Goal: Information Seeking & Learning: Learn about a topic

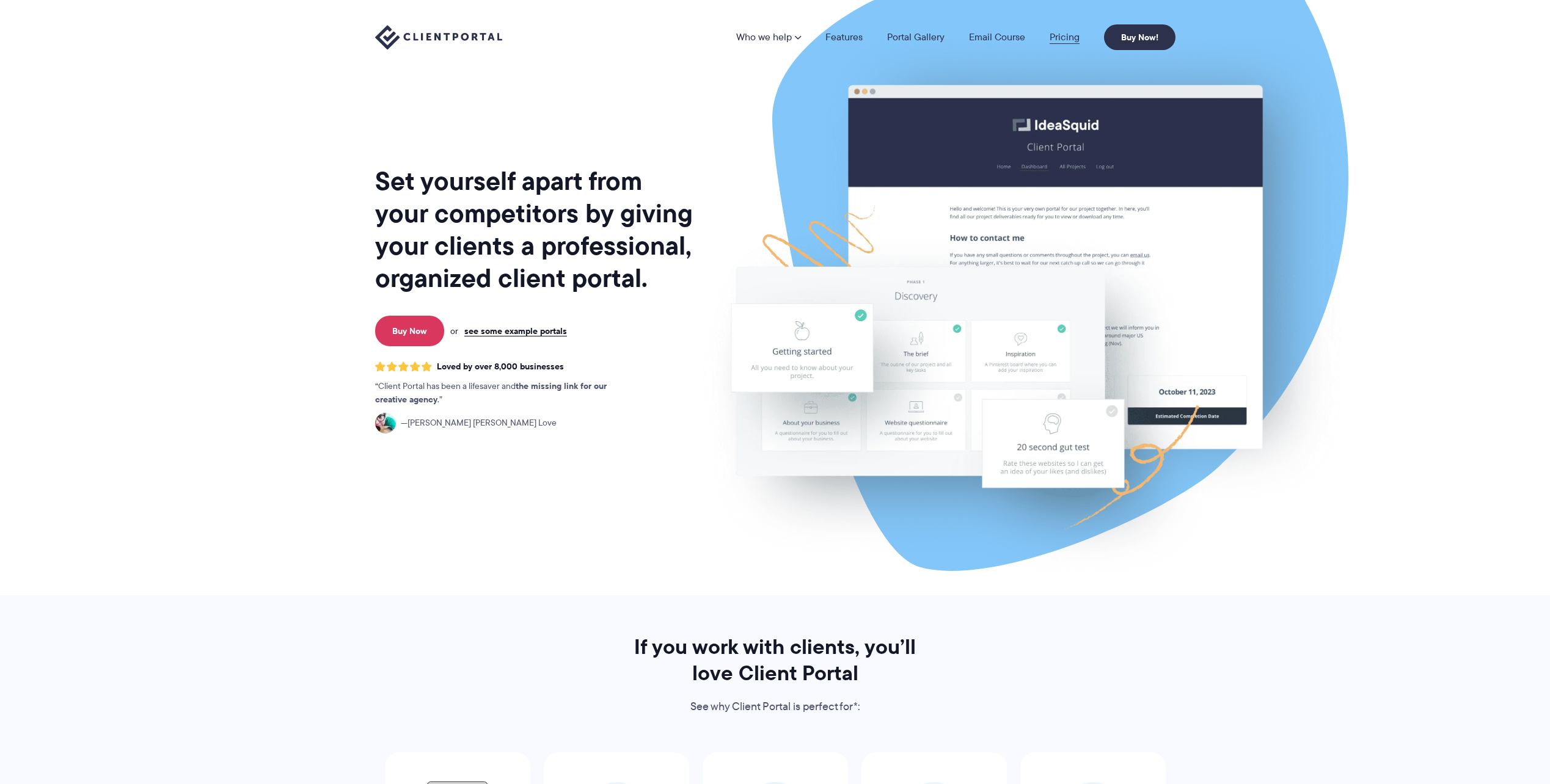
click at [1071, 36] on link "Pricing" at bounding box center [1064, 37] width 30 height 9
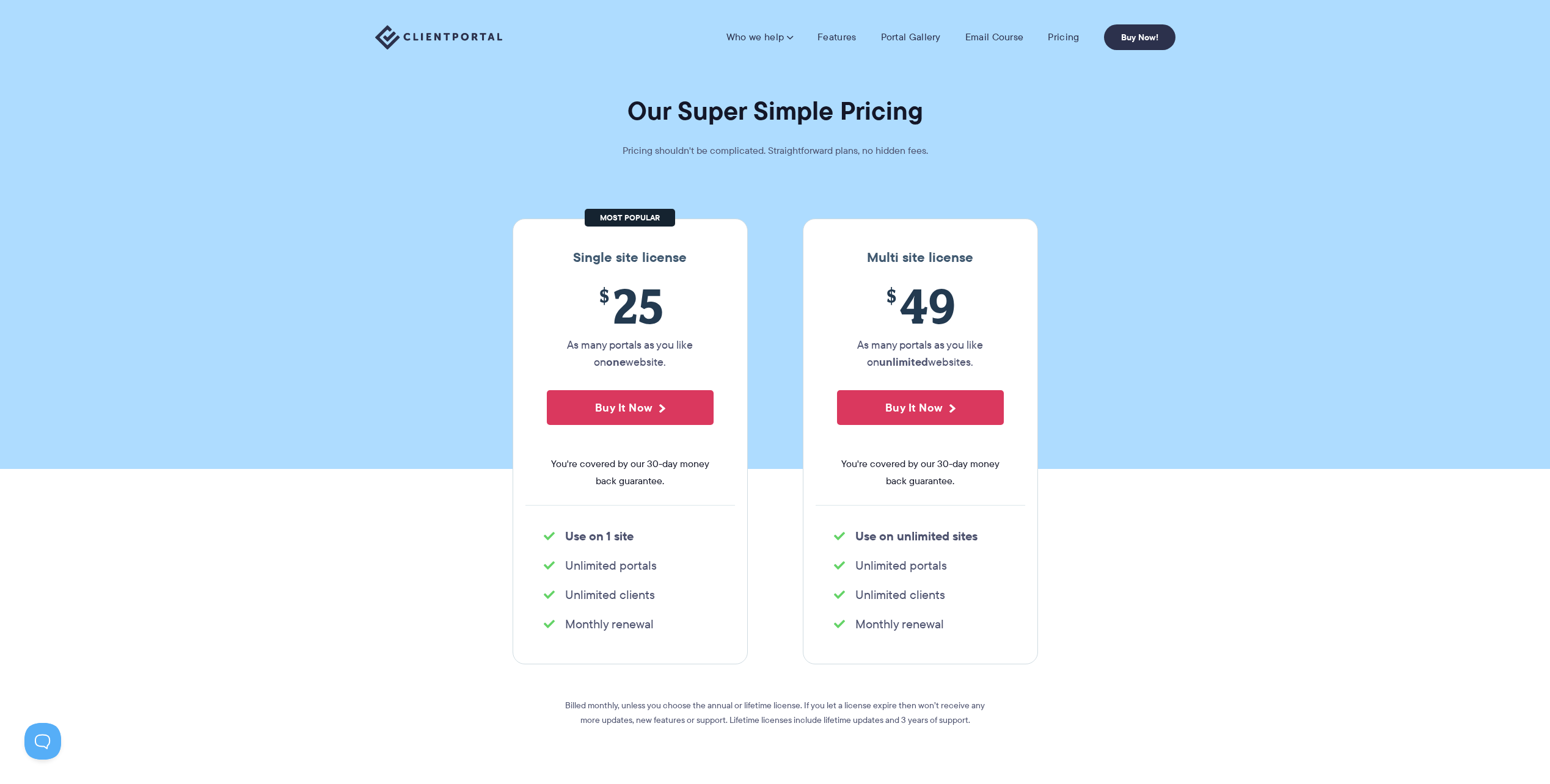
click at [458, 26] on img at bounding box center [438, 38] width 127 height 25
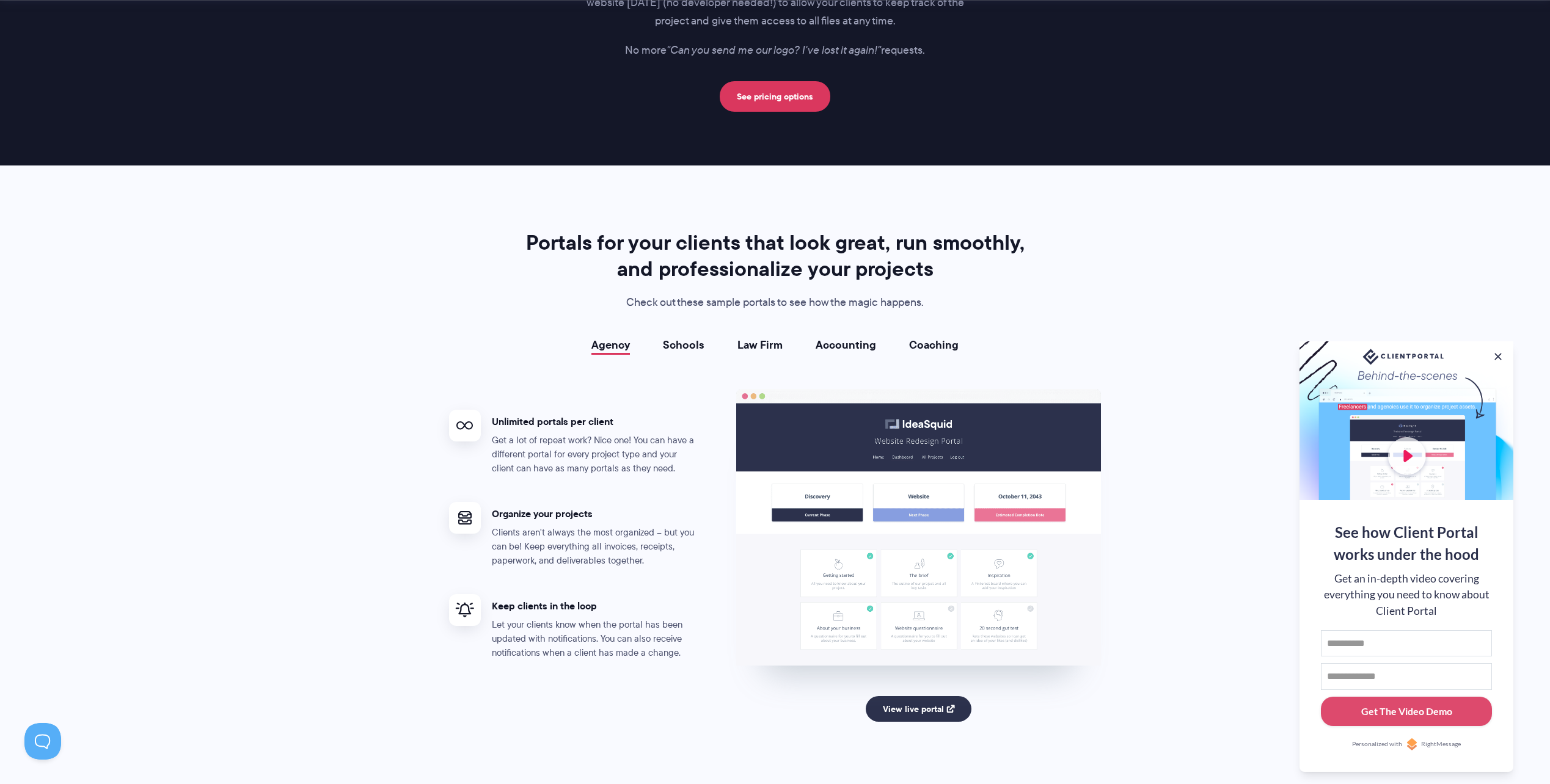
scroll to position [1995, 0]
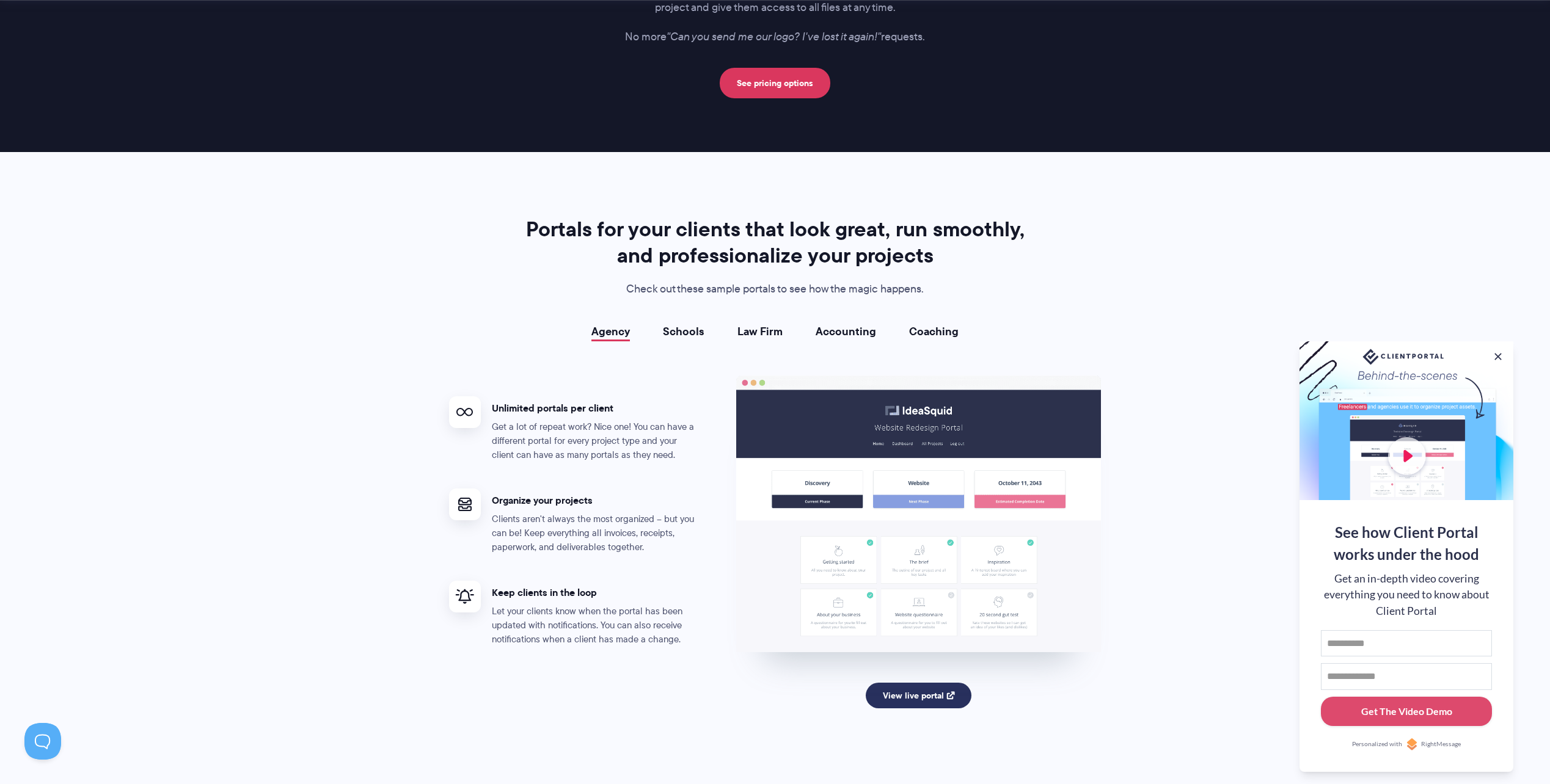
click at [906, 697] on link "View live portal" at bounding box center [918, 695] width 106 height 26
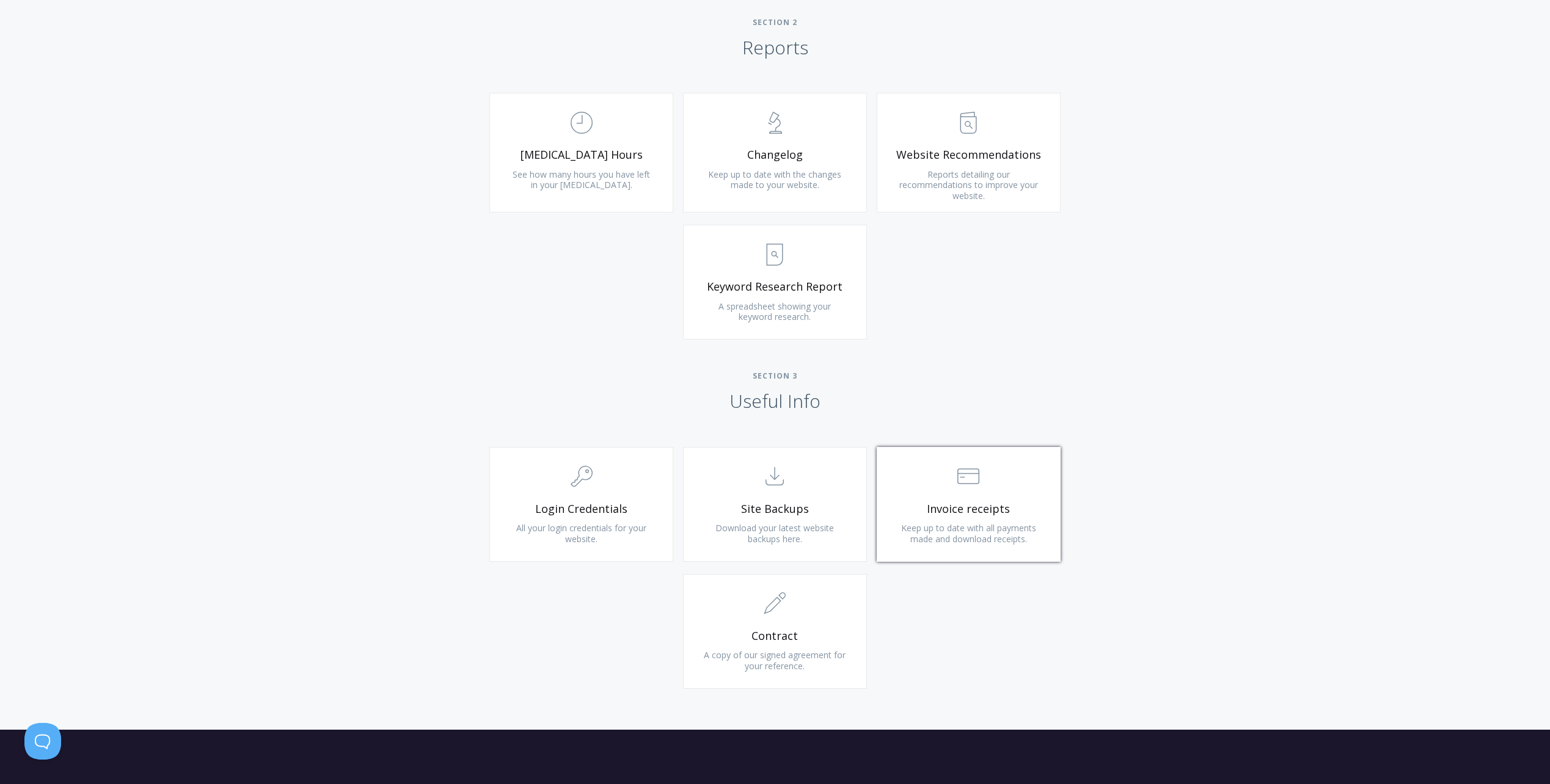
scroll to position [814, 0]
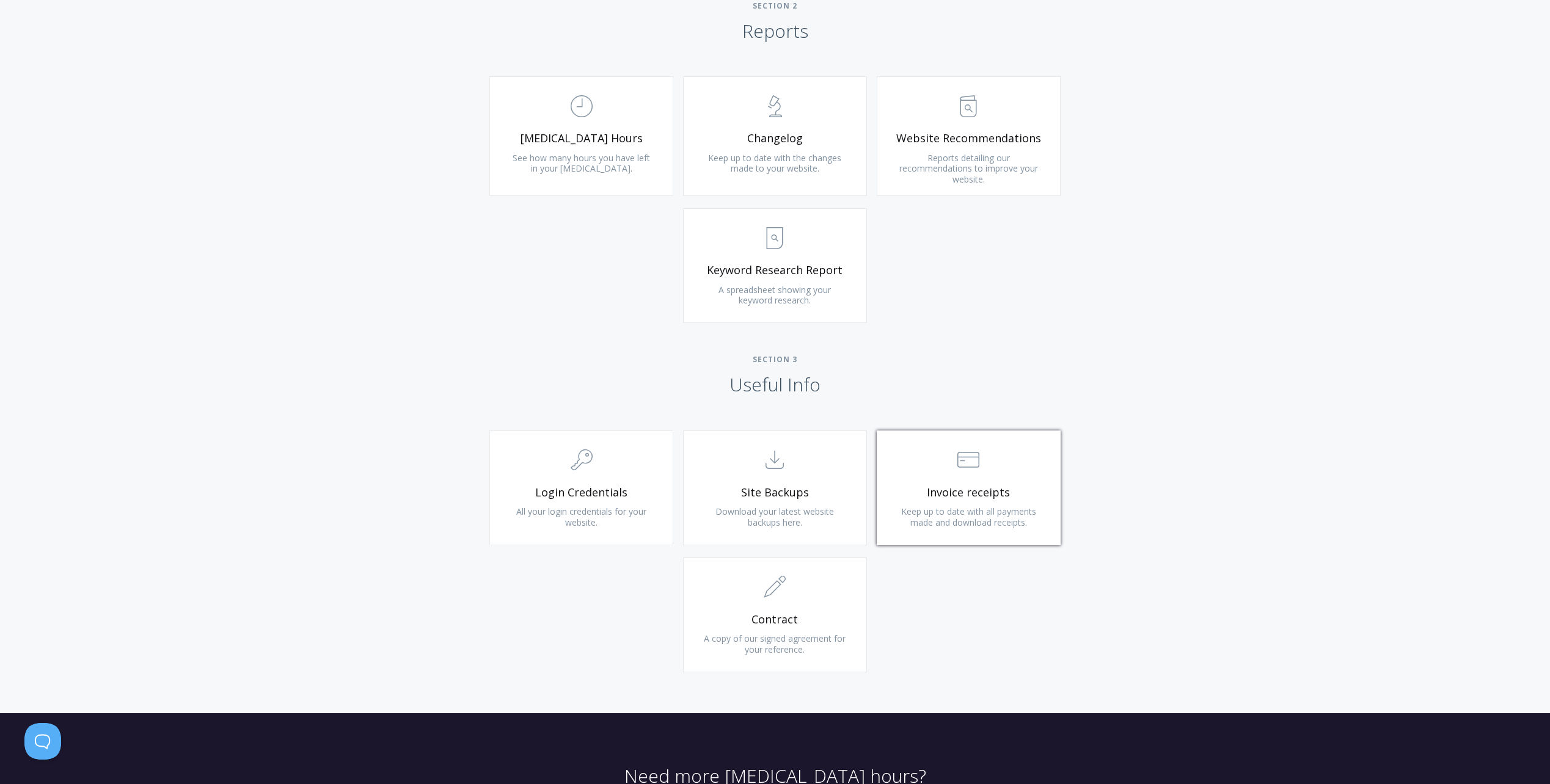
click at [941, 491] on span "Invoice receipts" at bounding box center [968, 493] width 146 height 14
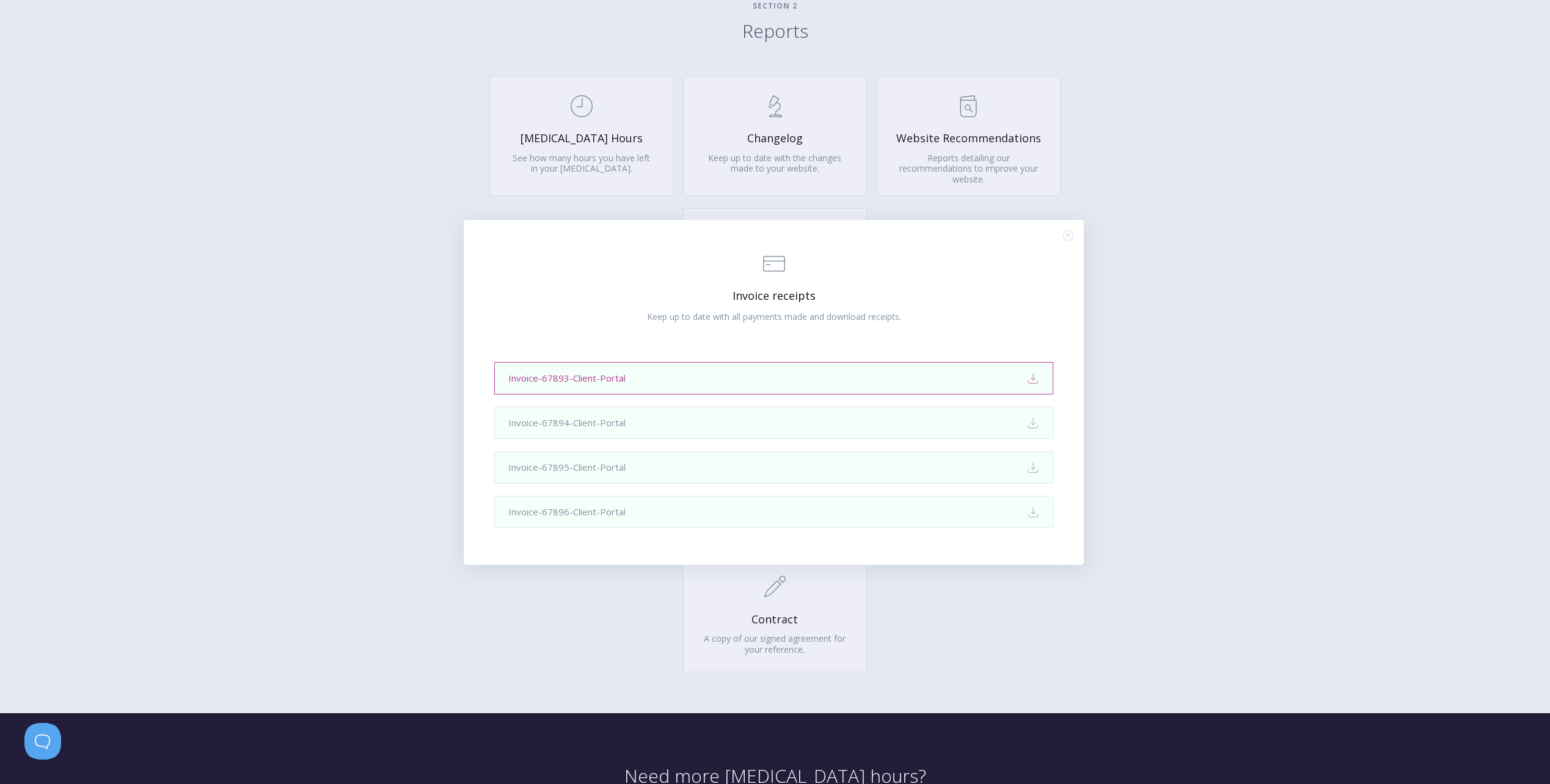
click at [1013, 383] on link "Invoice-67893-Client-Portal Download" at bounding box center [773, 378] width 559 height 32
click at [1188, 362] on div ".st0{fill:none;stroke:#000000;stroke-width:2;stroke-miterlimit:10;} Financial I…" at bounding box center [775, 392] width 1550 height 784
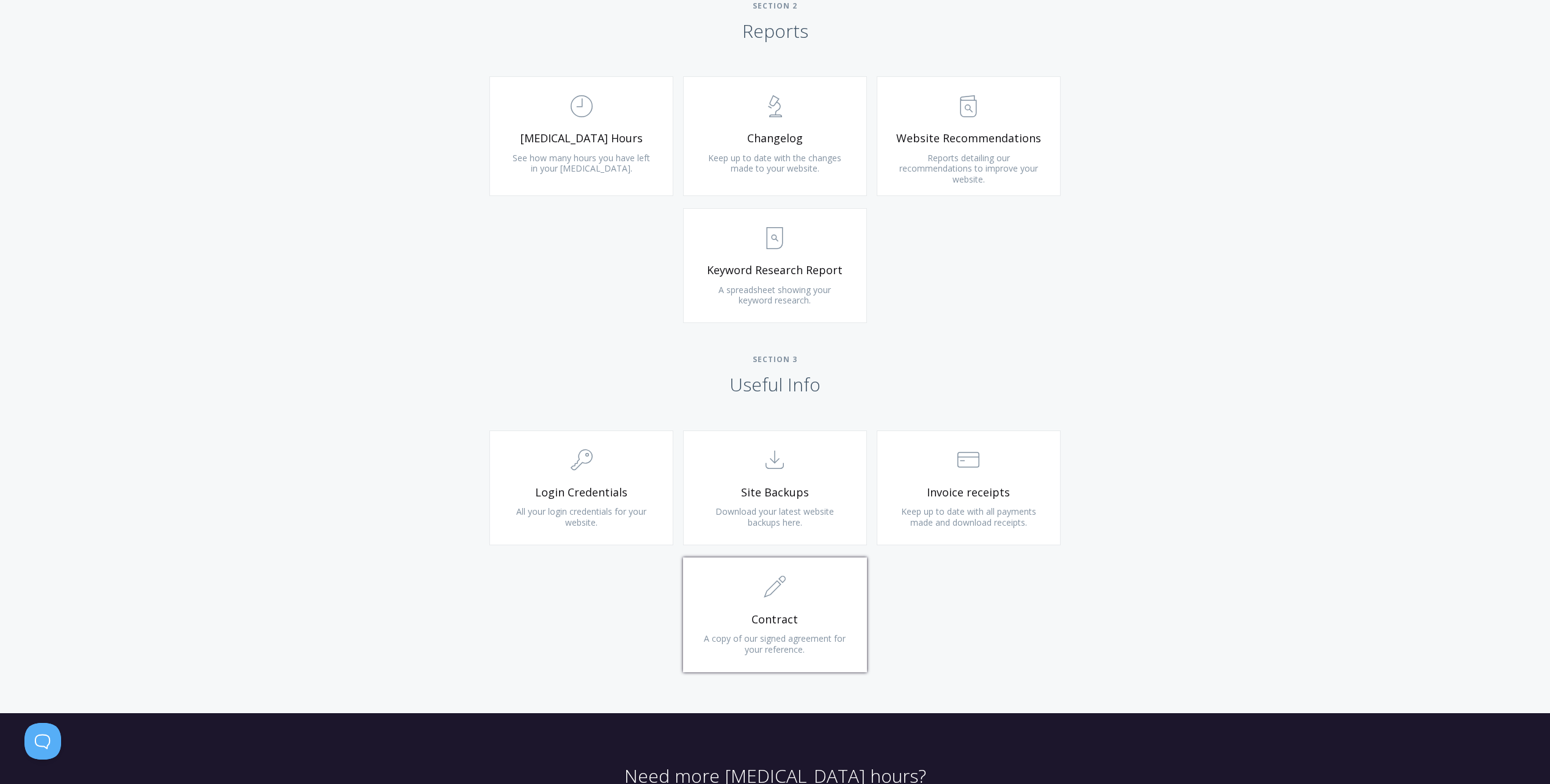
click at [827, 597] on span ".st0{fill:none;stroke:#000000;stroke-width:2;stroke-miterlimit:10;} 1. General" at bounding box center [775, 587] width 146 height 37
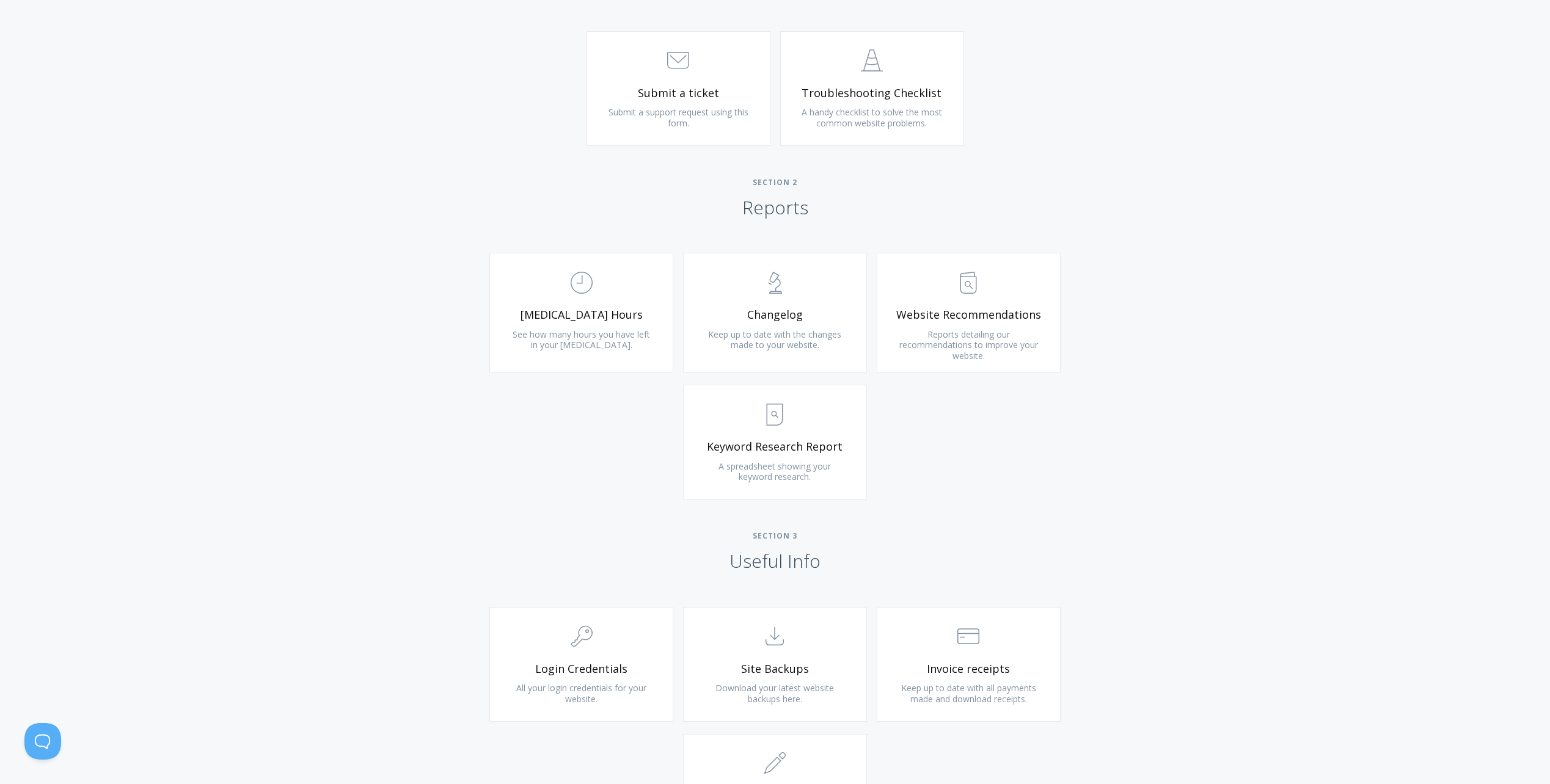
scroll to position [652, 0]
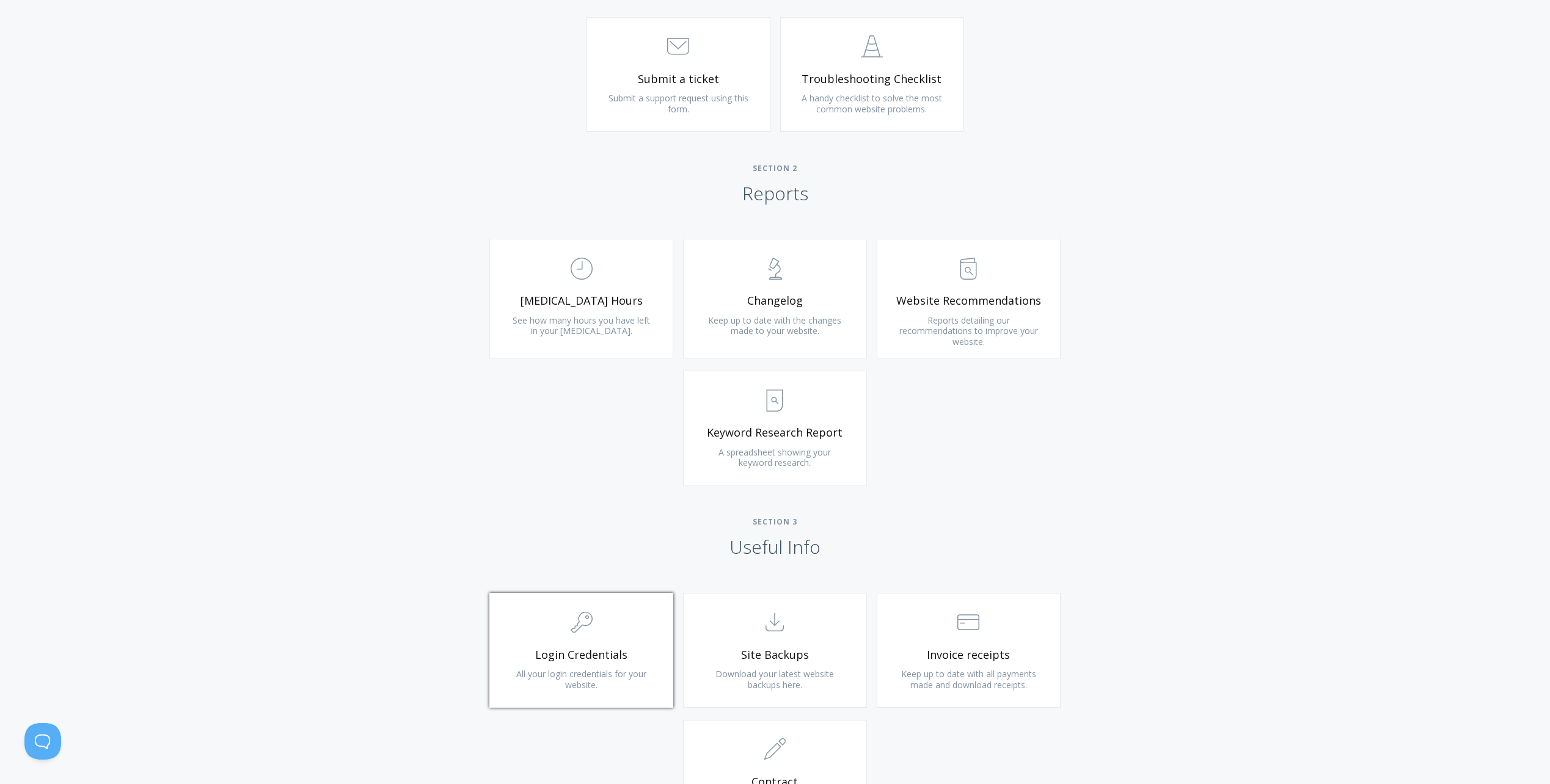
click at [577, 637] on span ".cls-1{fill:none;stroke:#000;stroke-miterlimit:10;stroke-width:2px;} 1. General" at bounding box center [581, 623] width 146 height 37
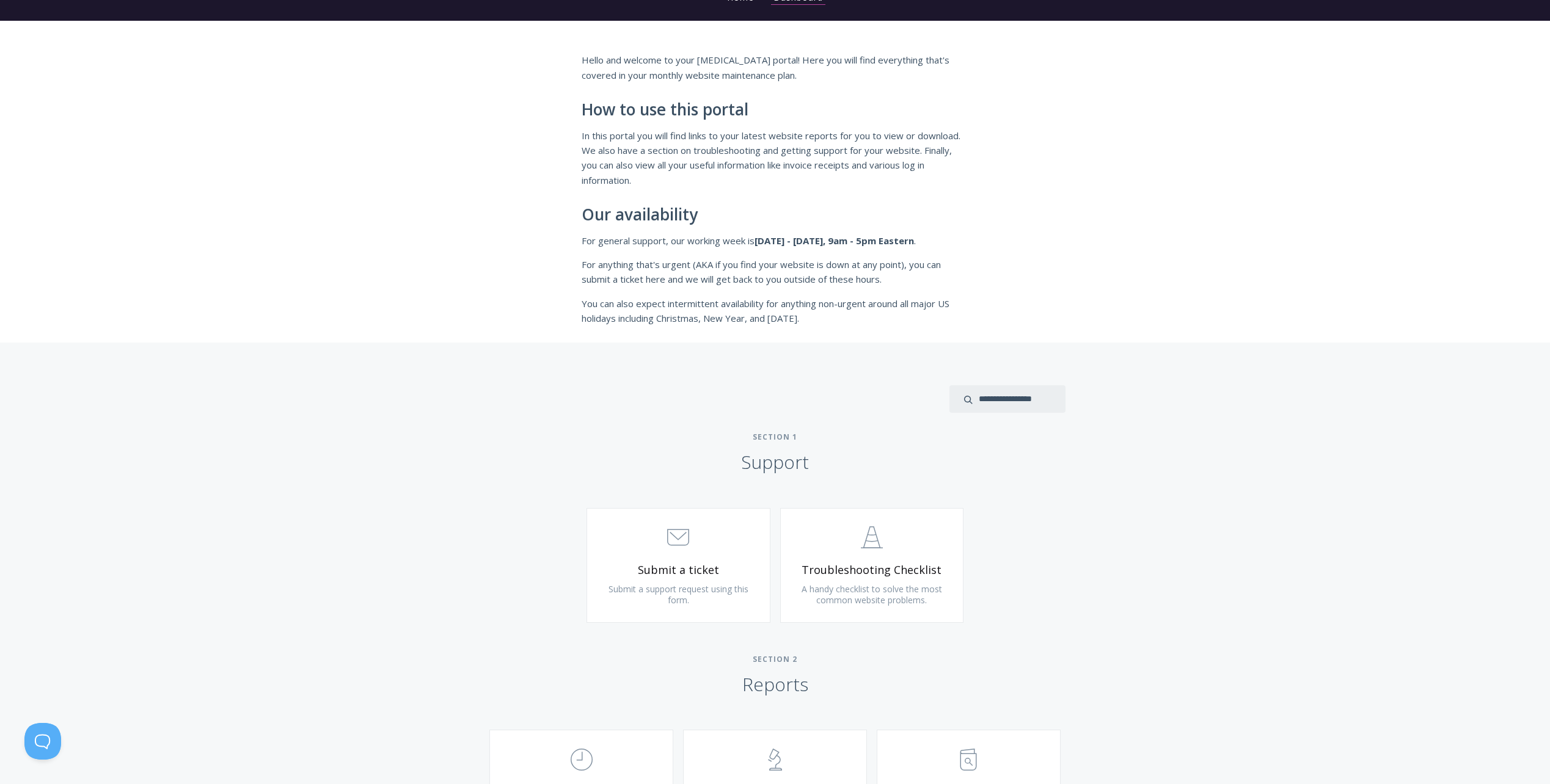
scroll to position [0, 0]
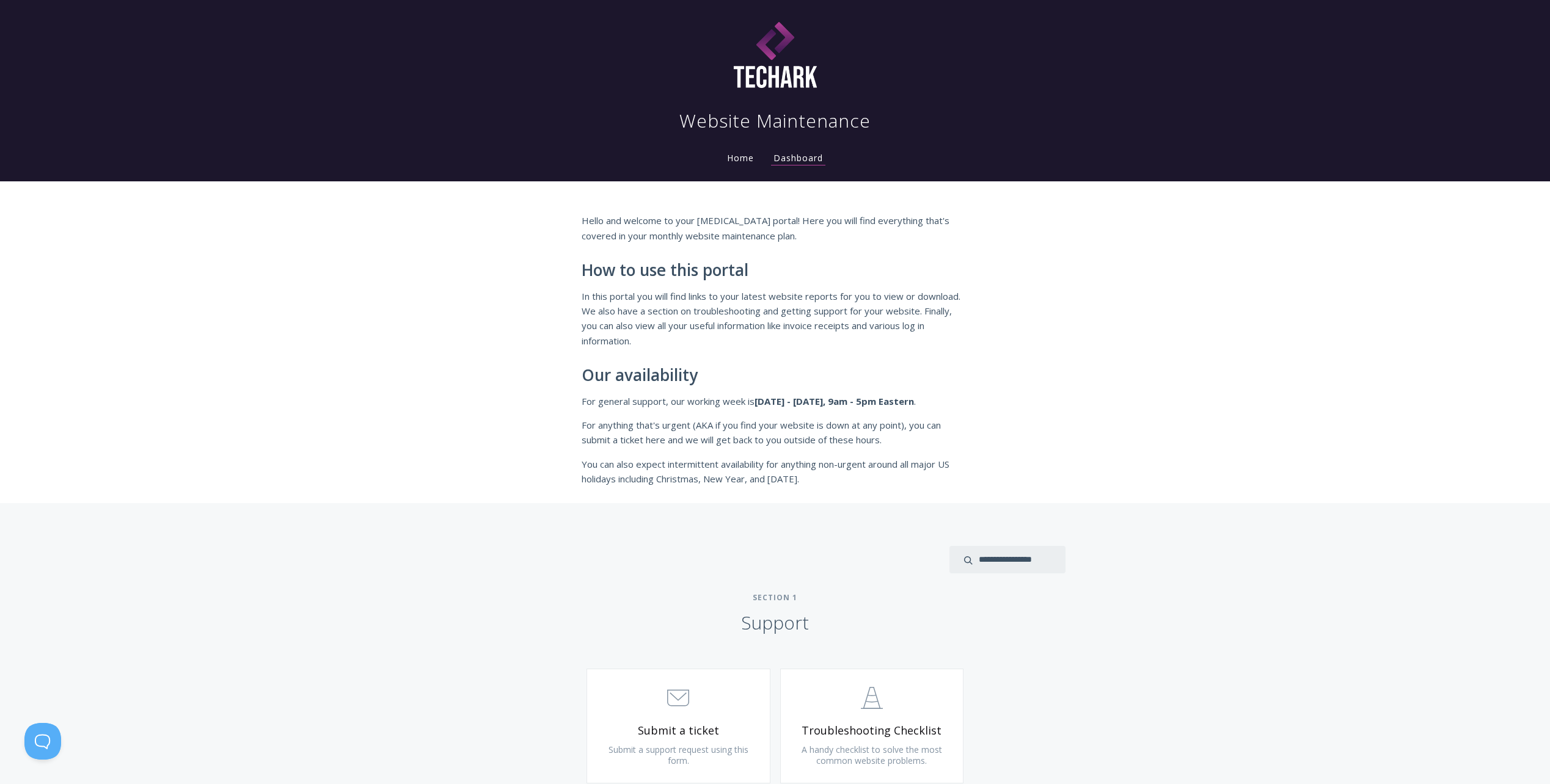
click at [744, 163] on link "Home" at bounding box center [741, 158] width 32 height 11
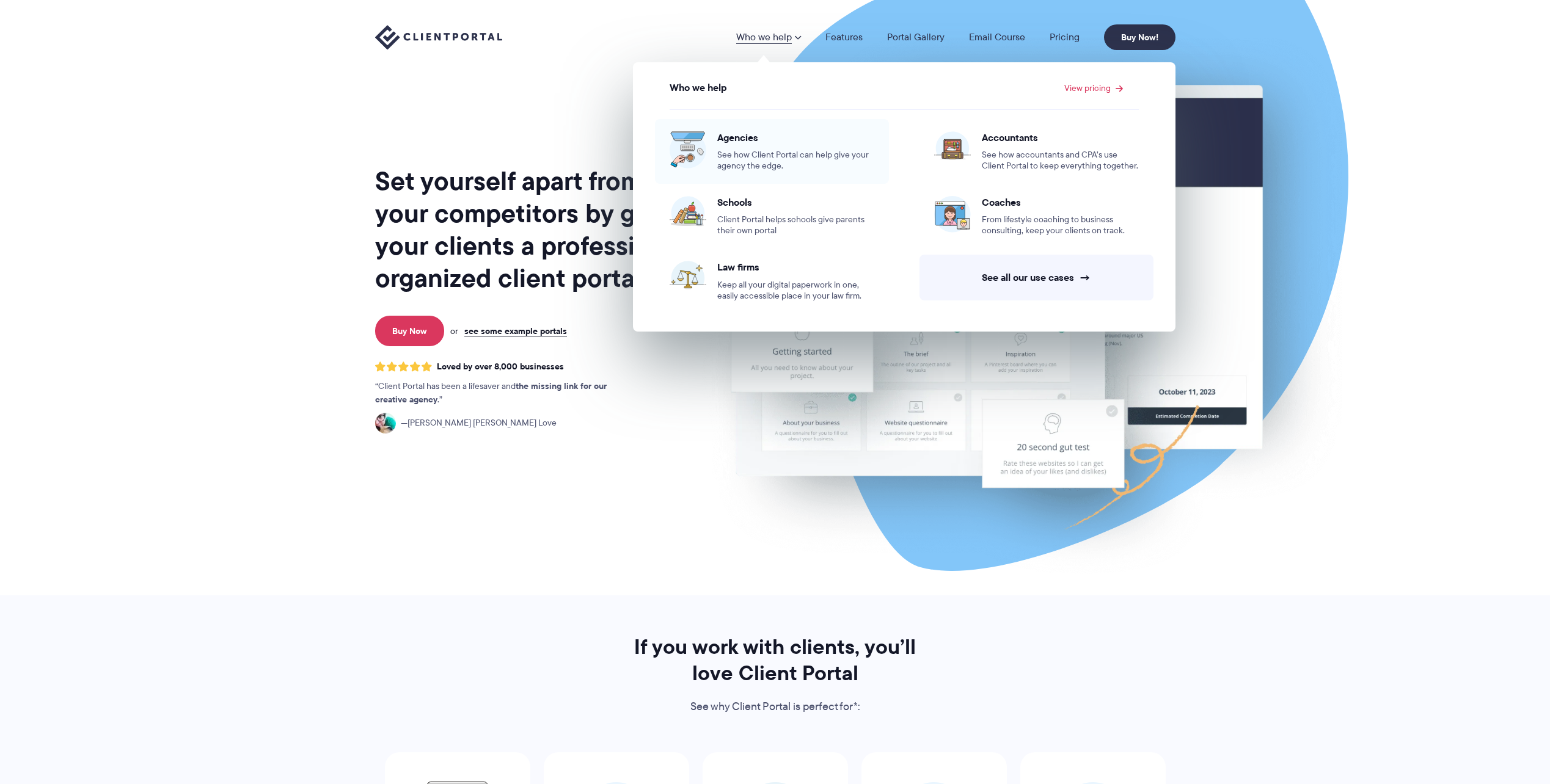
click at [739, 133] on span "Agencies" at bounding box center [796, 137] width 157 height 12
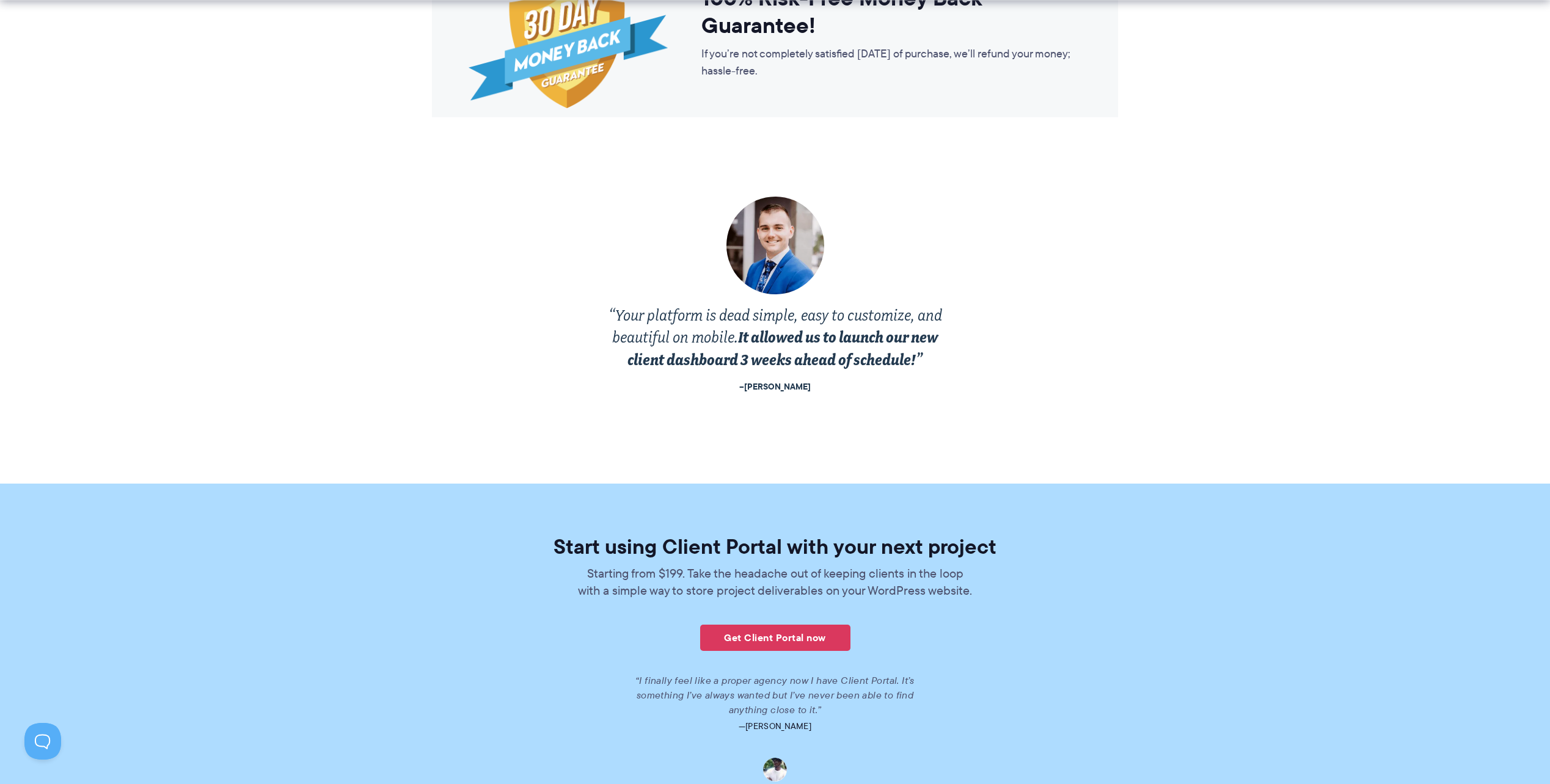
scroll to position [2443, 0]
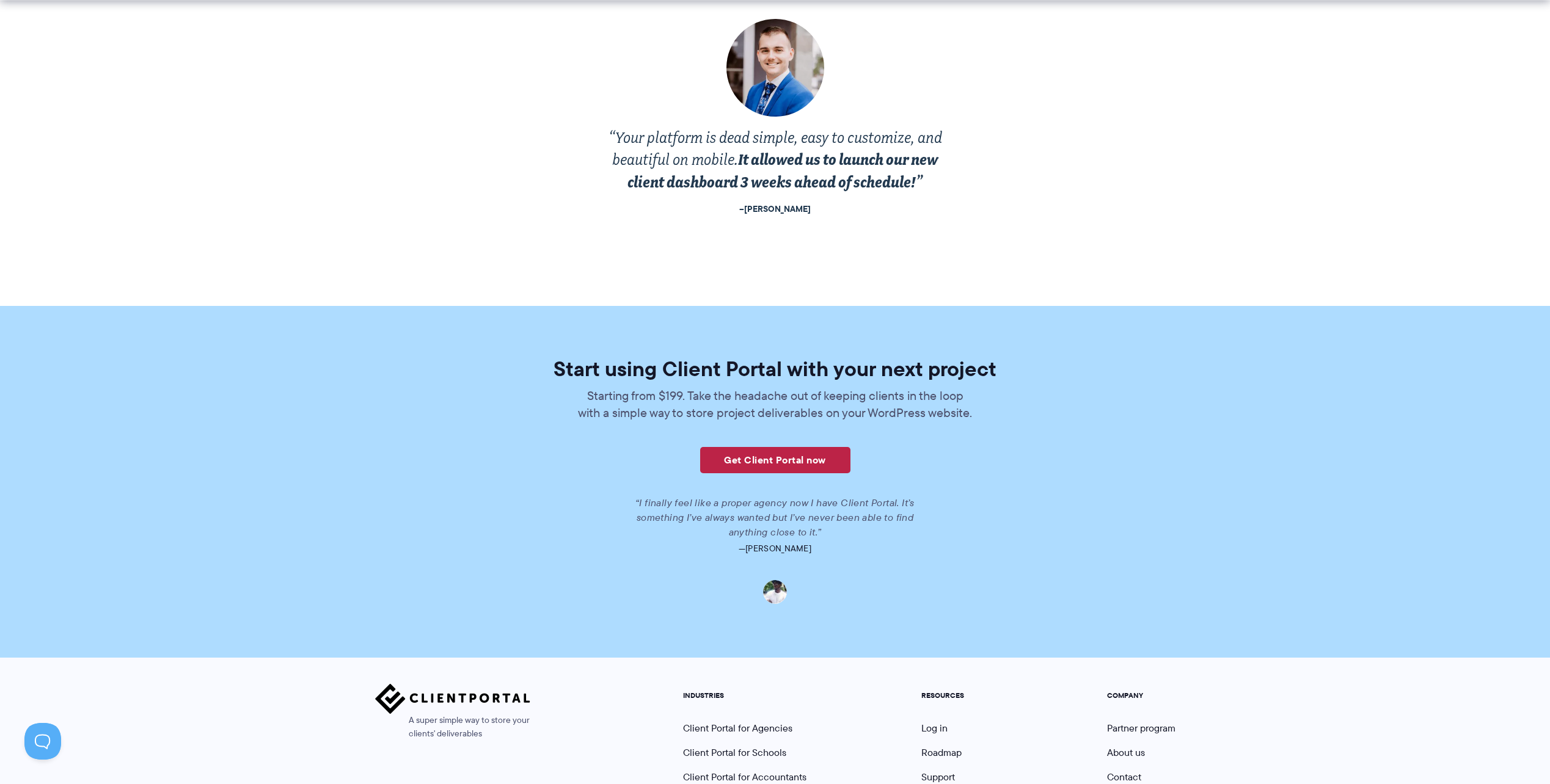
click at [814, 463] on link "Get Client Portal now" at bounding box center [775, 460] width 151 height 27
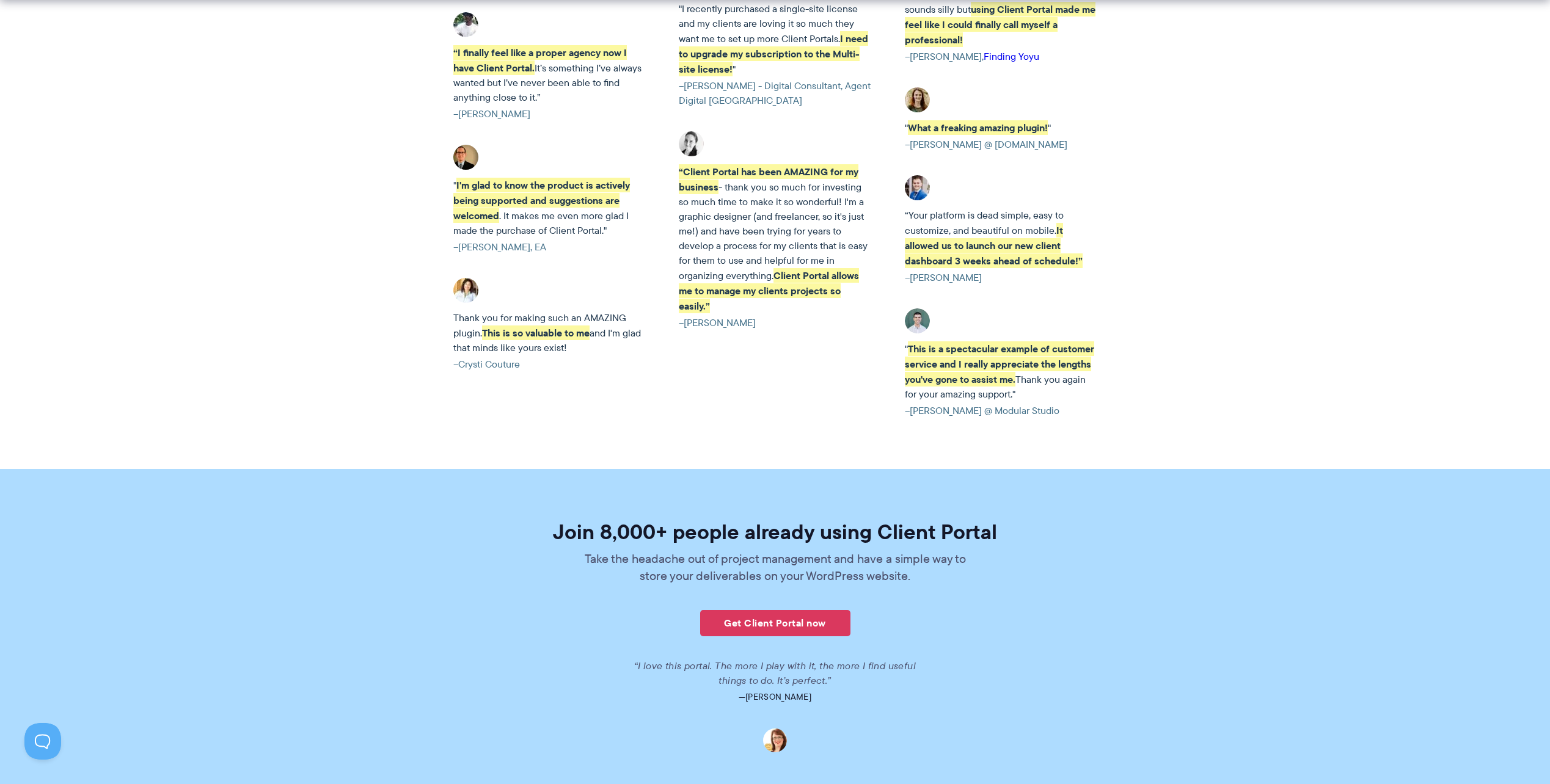
scroll to position [2728, 0]
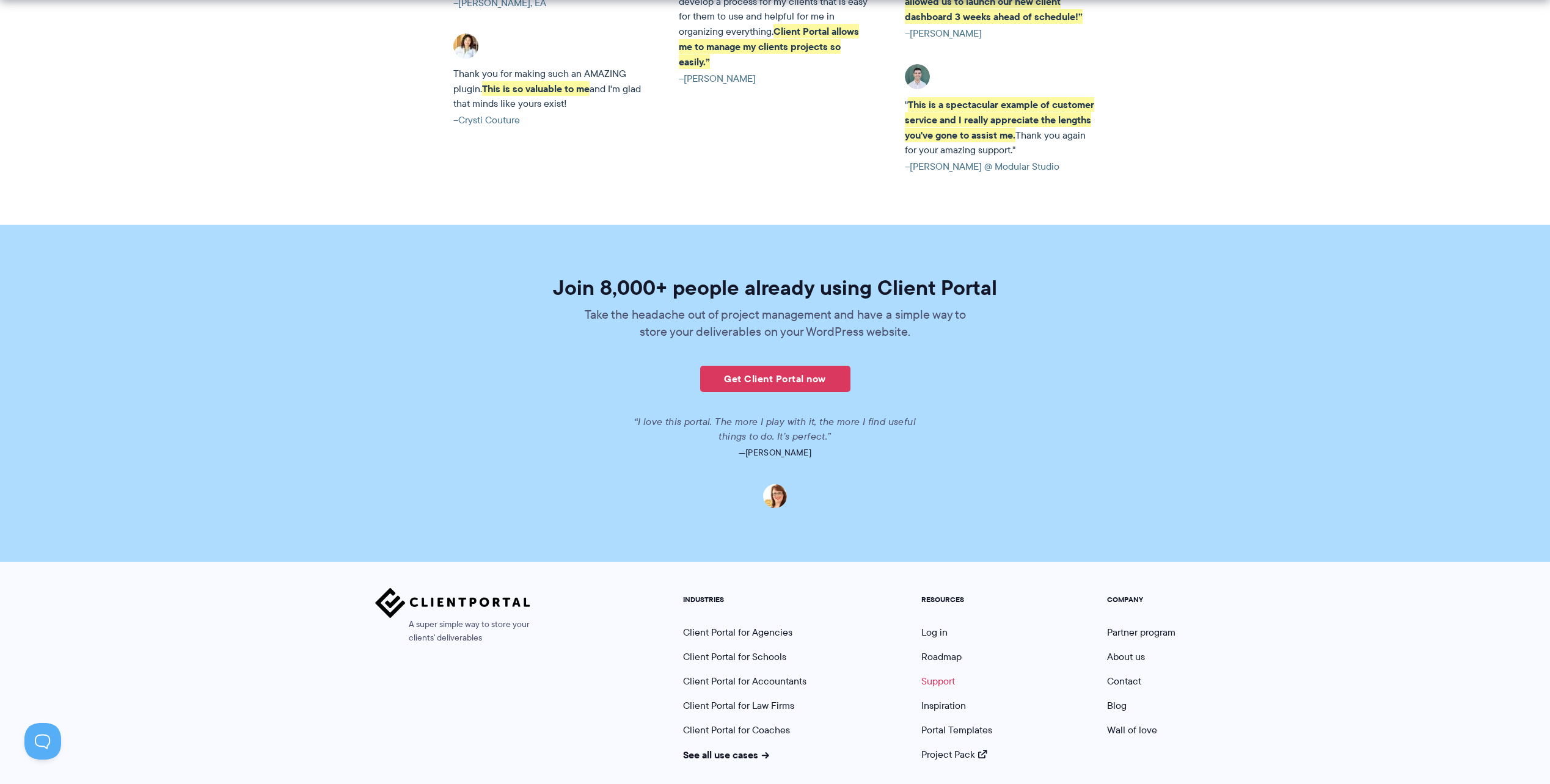
click at [942, 674] on link "Support" at bounding box center [938, 681] width 34 height 14
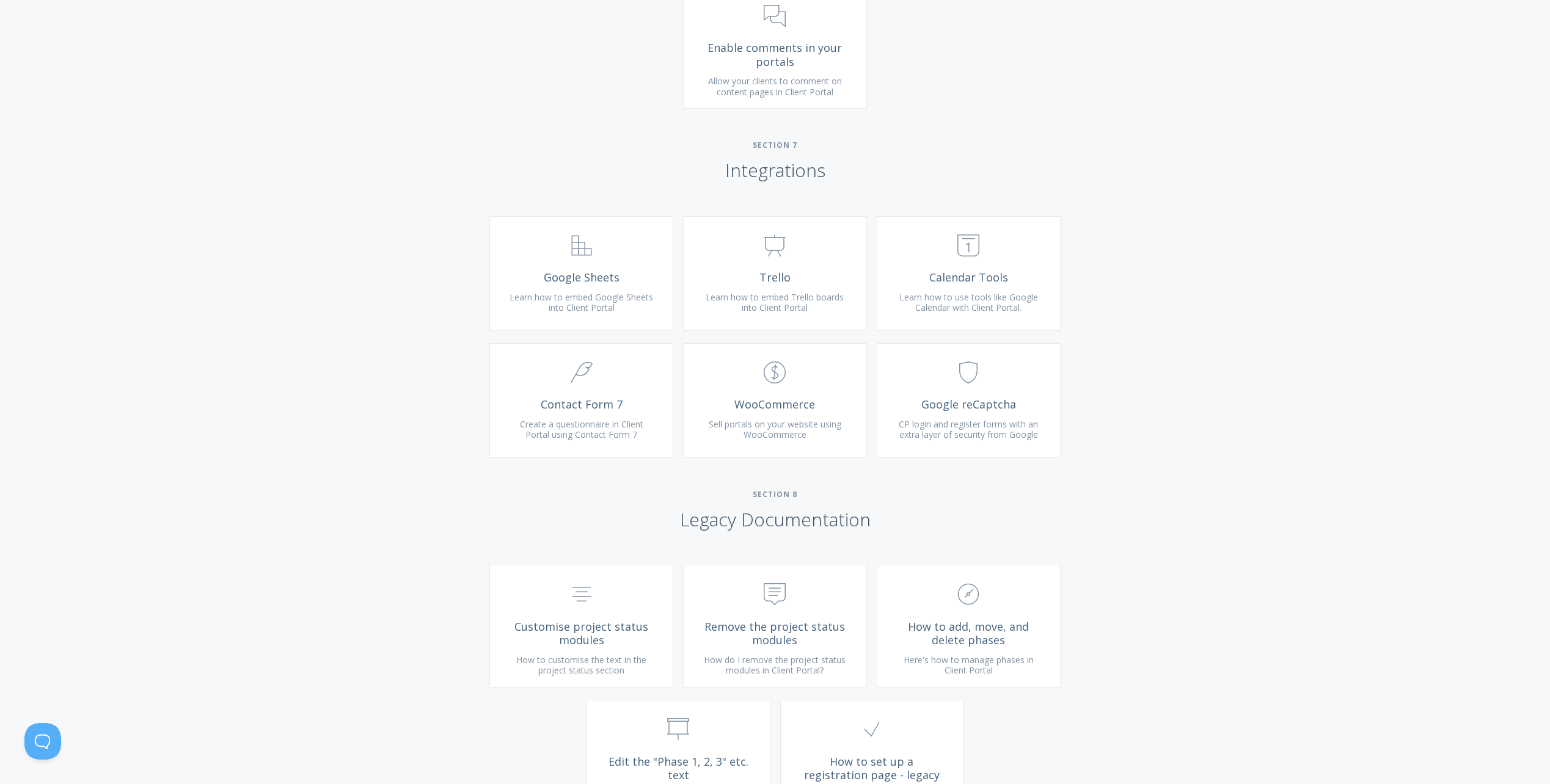
scroll to position [2631, 0]
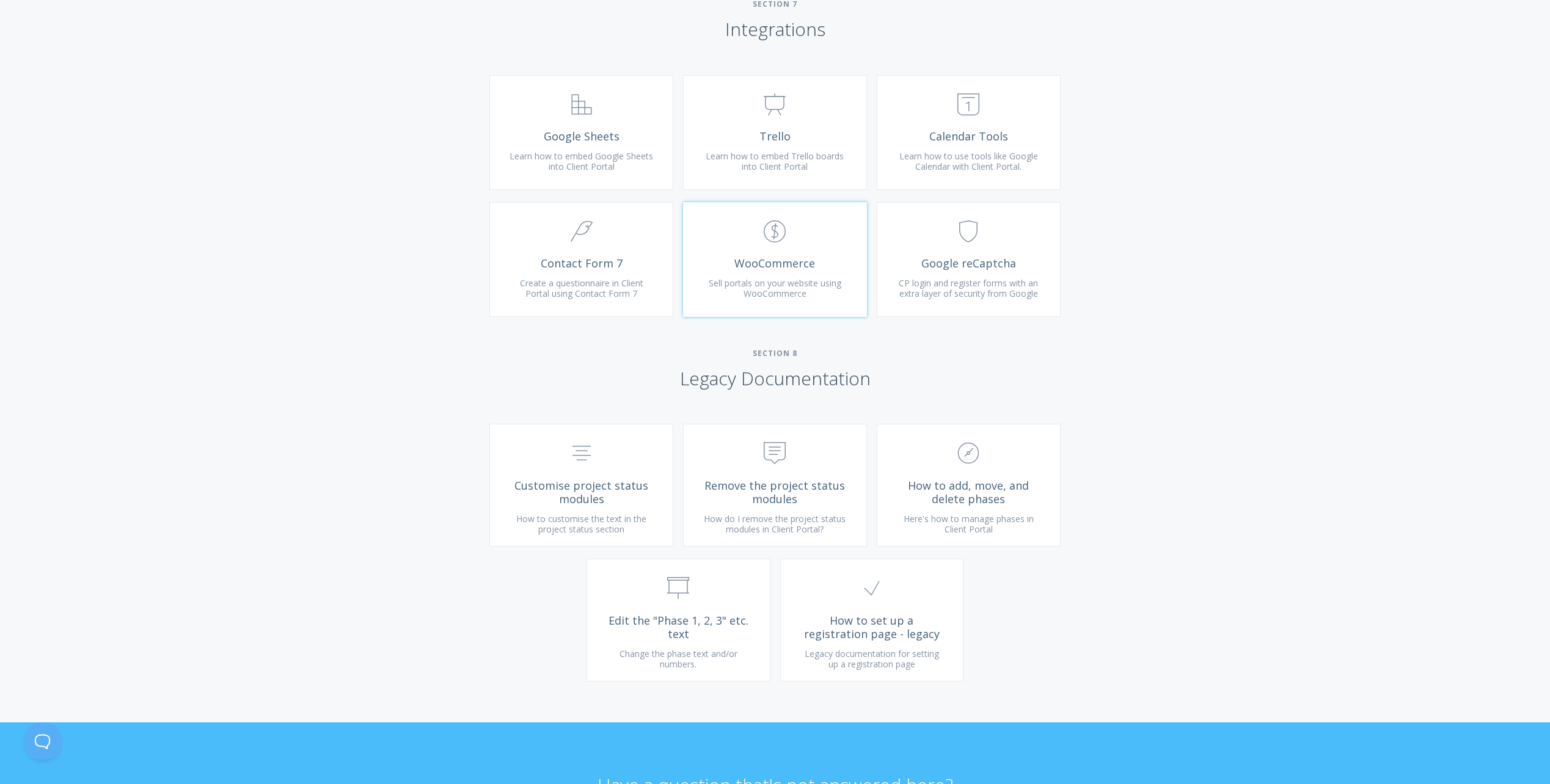
click at [797, 300] on span "Sell portals on your website using WooCommerce" at bounding box center [775, 289] width 133 height 23
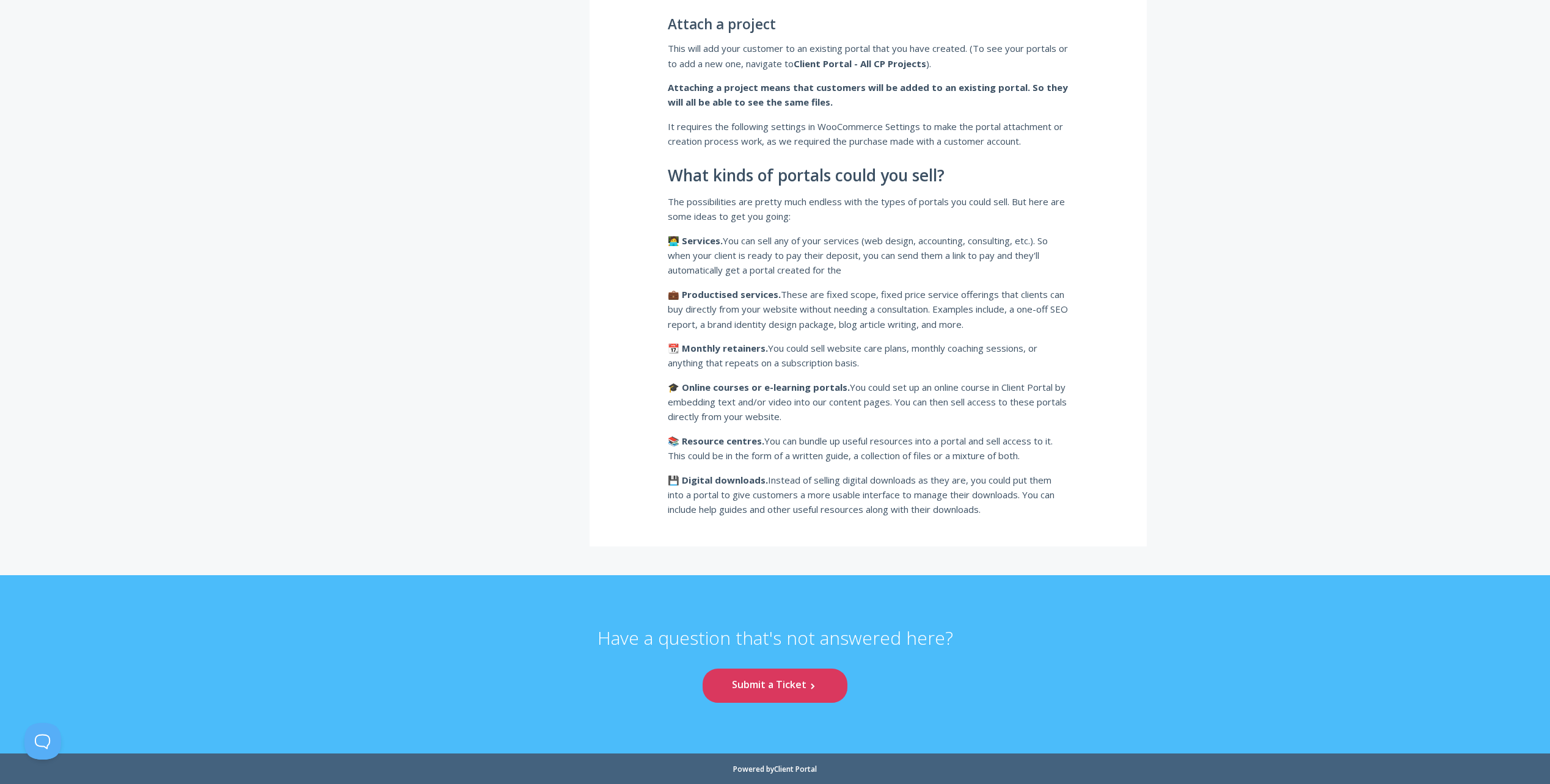
scroll to position [1292, 0]
